Goal: Information Seeking & Learning: Learn about a topic

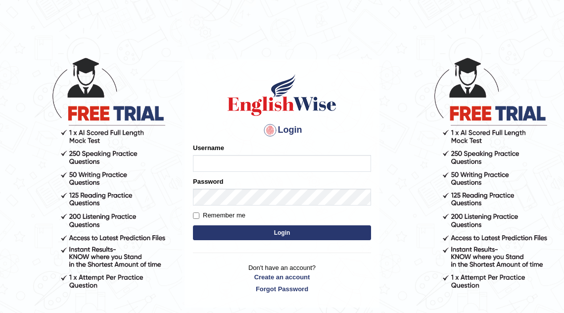
click at [287, 163] on input "Username" at bounding box center [282, 163] width 178 height 17
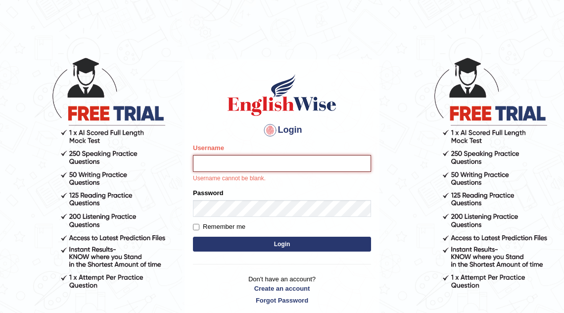
type input "mona_s"
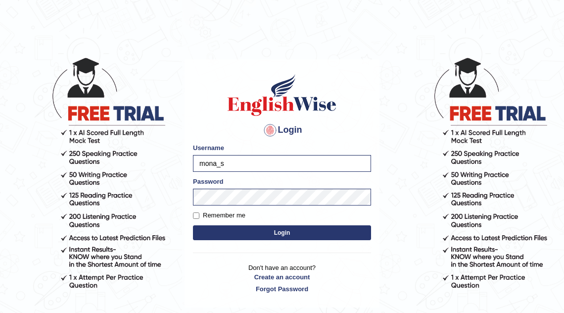
click at [283, 231] on button "Login" at bounding box center [282, 232] width 178 height 15
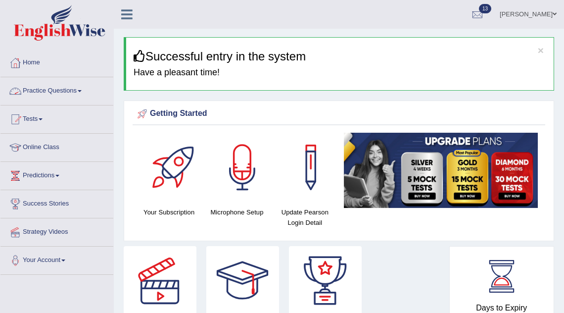
click at [70, 92] on link "Practice Questions" at bounding box center [56, 89] width 113 height 25
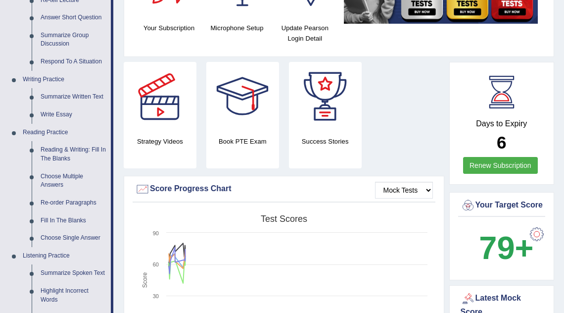
scroll to position [187, 0]
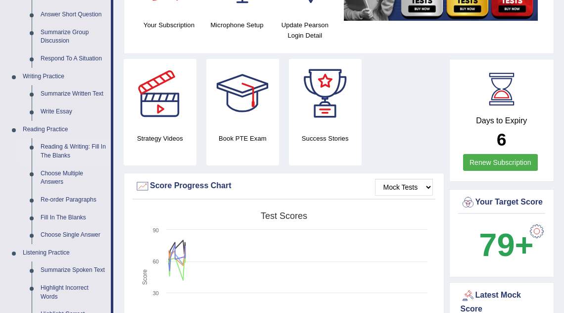
click at [48, 149] on link "Reading & Writing: Fill In The Blanks" at bounding box center [73, 151] width 75 height 26
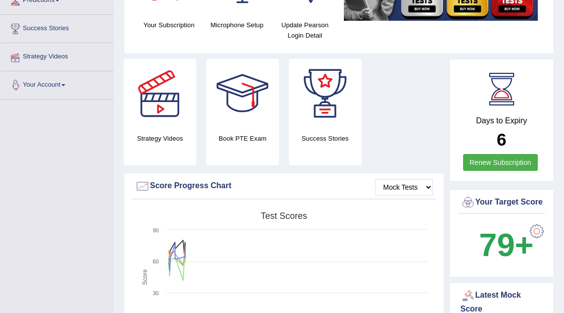
scroll to position [221, 0]
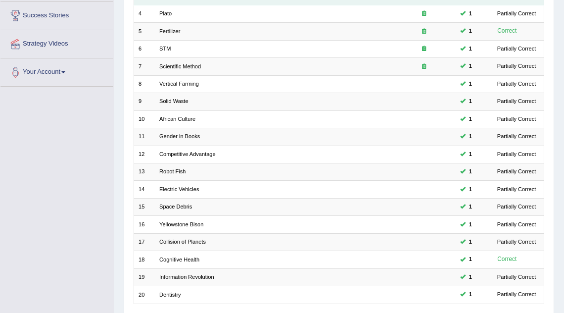
scroll to position [255, 0]
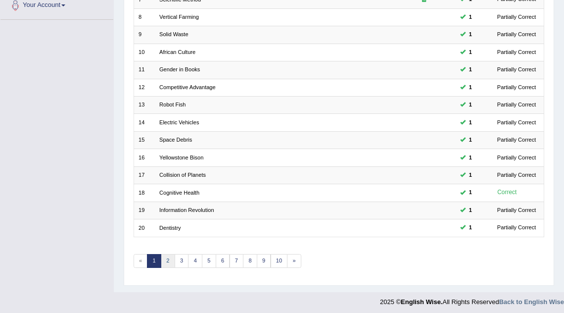
click at [167, 261] on link "2" at bounding box center [168, 261] width 14 height 14
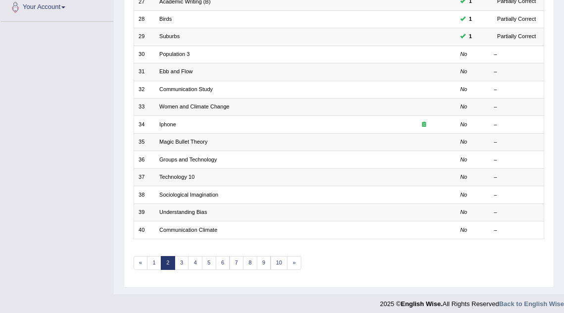
scroll to position [255, 0]
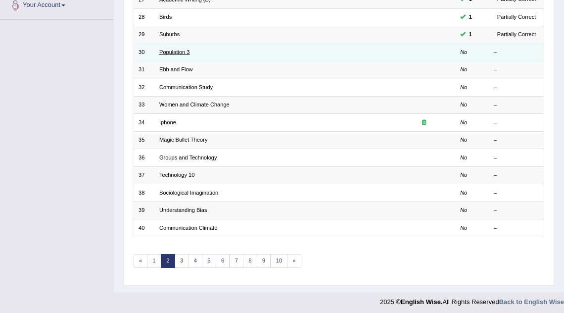
click at [184, 52] on link "Population 3" at bounding box center [174, 52] width 30 height 6
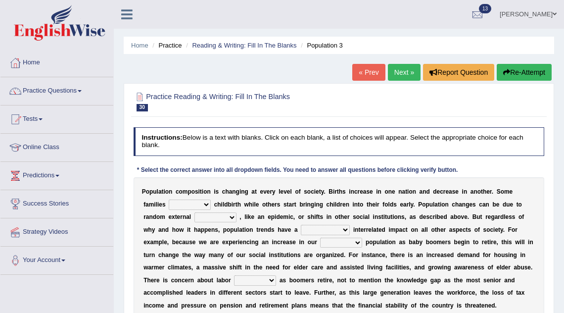
click at [174, 205] on select "demand default deliver delay" at bounding box center [190, 204] width 42 height 10
select select "delay"
click at [192, 240] on b "e" at bounding box center [193, 242] width 3 height 7
click at [170, 202] on select "demand default deliver delay" at bounding box center [190, 204] width 42 height 10
click at [197, 220] on select "variations fortune formation forces" at bounding box center [215, 217] width 42 height 10
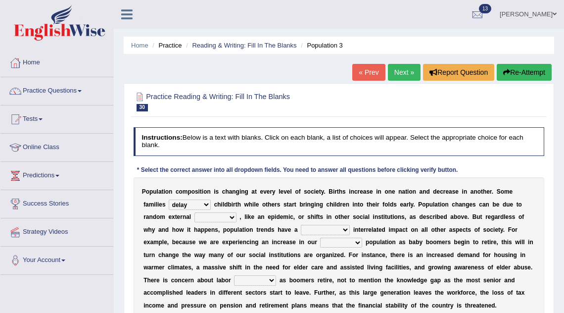
click at [203, 216] on select "variations fortune formation forces" at bounding box center [215, 217] width 42 height 10
select select "variations"
click at [301, 231] on select "tremendous tenuous tremulous spontaneous" at bounding box center [325, 230] width 49 height 10
click at [301, 233] on select "tremendous tenuous tremulous spontaneous" at bounding box center [325, 230] width 49 height 10
select select "tremendous"
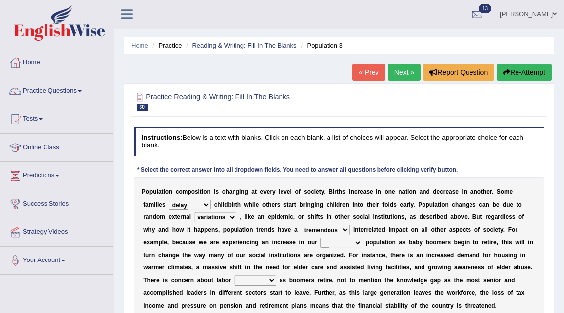
click at [320, 243] on select "tertiary senior junior primary" at bounding box center [341, 243] width 42 height 10
select select "tertiary"
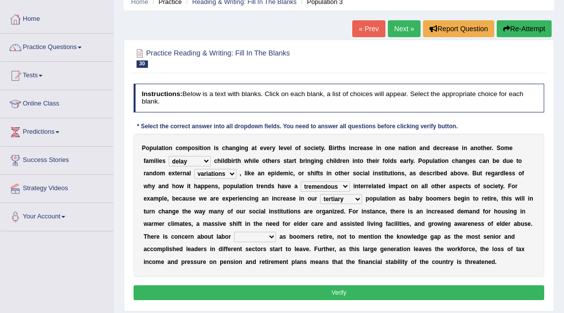
scroll to position [45, 0]
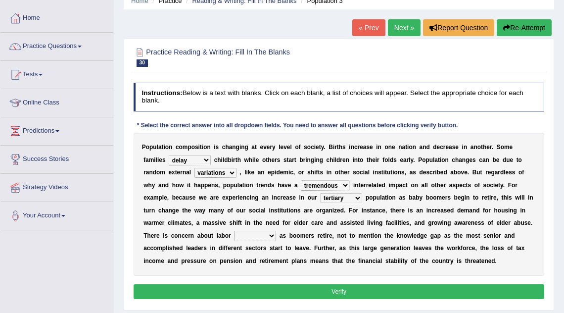
click at [240, 236] on select "shortcuts shortfalls shortages shorthand" at bounding box center [255, 236] width 42 height 10
select select "shortcuts"
click at [237, 288] on button "Verify" at bounding box center [339, 291] width 411 height 14
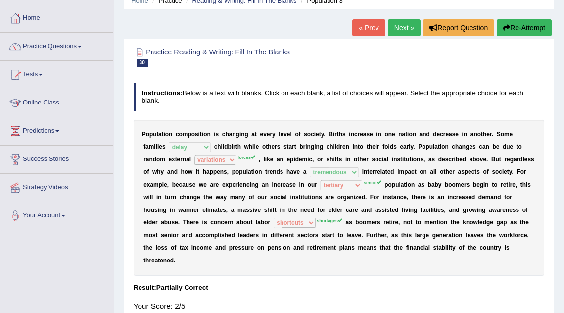
click at [397, 29] on link "Next »" at bounding box center [404, 27] width 33 height 17
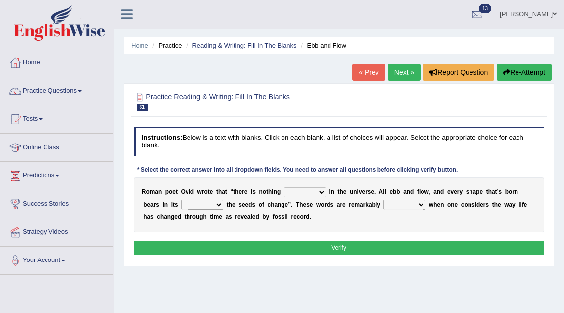
click at [299, 194] on select "orthodox volatile constant cheap" at bounding box center [305, 192] width 42 height 10
select select "volatile"
click at [195, 204] on select "heart limb womb brain" at bounding box center [202, 204] width 42 height 10
click at [193, 201] on select "heart limb womb brain" at bounding box center [202, 204] width 42 height 10
select select "limb"
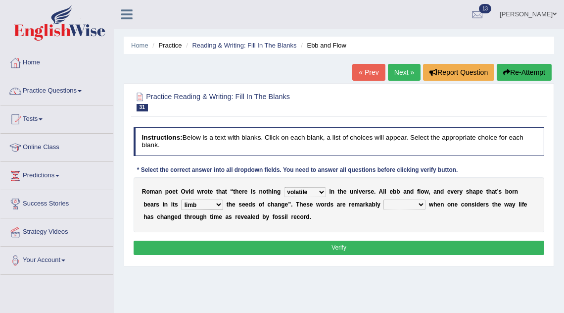
click at [384, 203] on select "prevalent detached relevant dominant" at bounding box center [404, 204] width 42 height 10
click at [391, 208] on select "prevalent detached relevant dominant" at bounding box center [404, 204] width 42 height 10
select select "prevalent"
click at [391, 244] on button "Verify" at bounding box center [339, 247] width 411 height 14
